Goal: Transaction & Acquisition: Purchase product/service

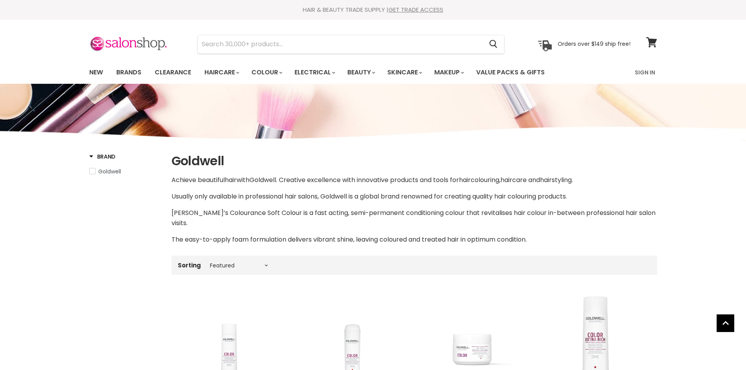
select select "manual"
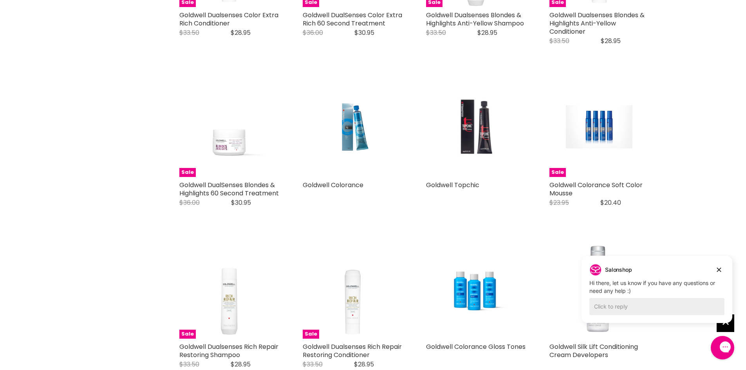
scroll to position [547, 0]
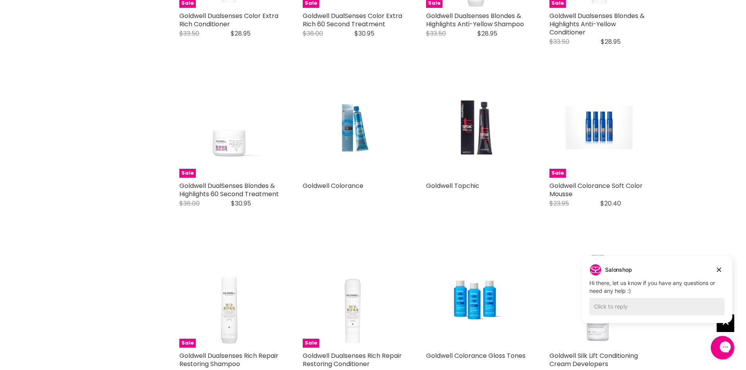
click at [466, 114] on img "Main content" at bounding box center [475, 128] width 66 height 100
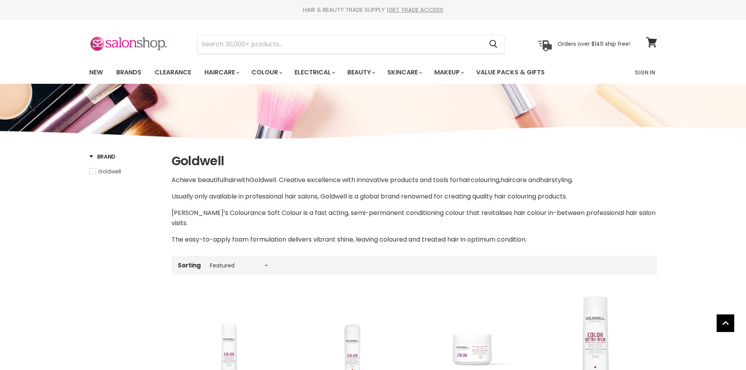
select select "manual"
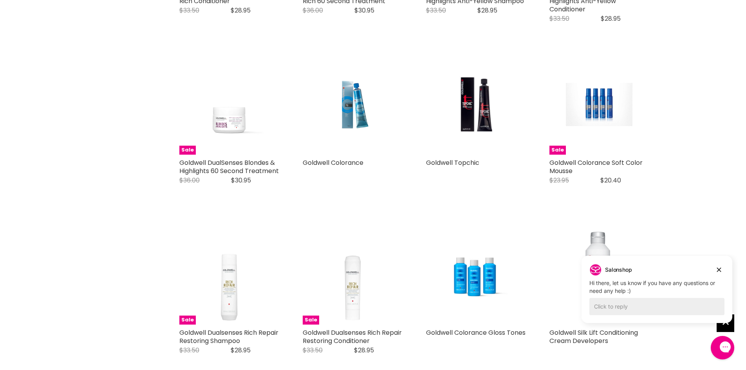
scroll to position [568, 0]
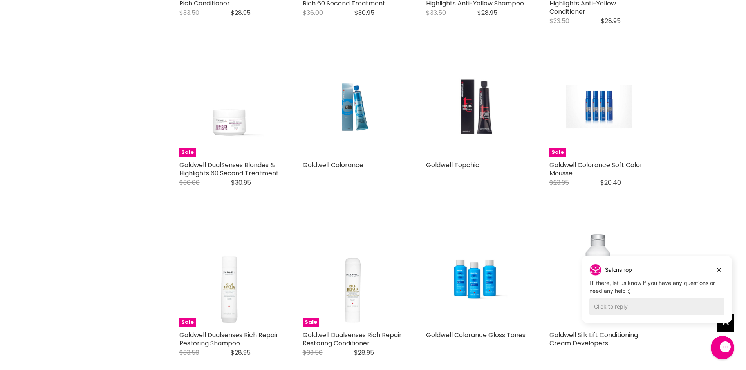
drag, startPoint x: 470, startPoint y: 96, endPoint x: 470, endPoint y: 90, distance: 6.3
click at [470, 95] on img "Main content" at bounding box center [475, 107] width 66 height 100
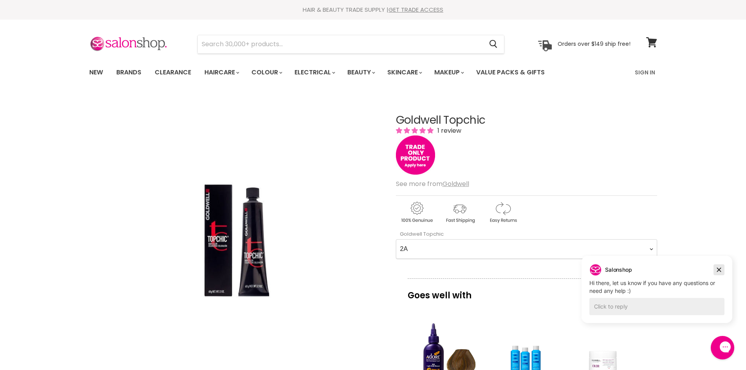
click at [717, 267] on icon "Dismiss campaign" at bounding box center [719, 269] width 8 height 9
